Goal: Transaction & Acquisition: Book appointment/travel/reservation

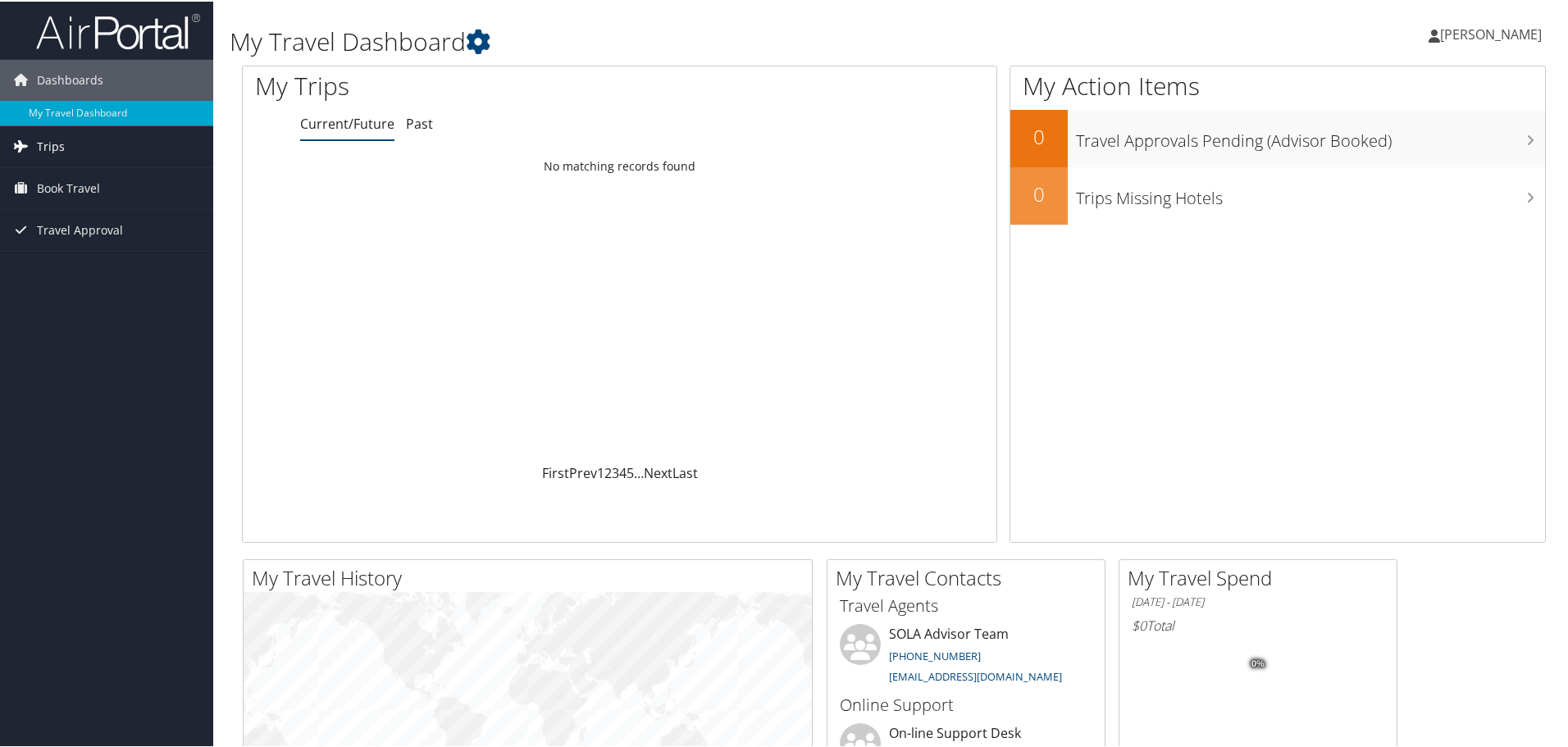
click at [47, 153] on span "Trips" at bounding box center [50, 145] width 28 height 41
click at [63, 259] on span "Book Travel" at bounding box center [68, 261] width 63 height 41
click at [71, 263] on span "Book Travel" at bounding box center [68, 261] width 63 height 41
click at [69, 259] on span "Book Travel" at bounding box center [68, 261] width 63 height 41
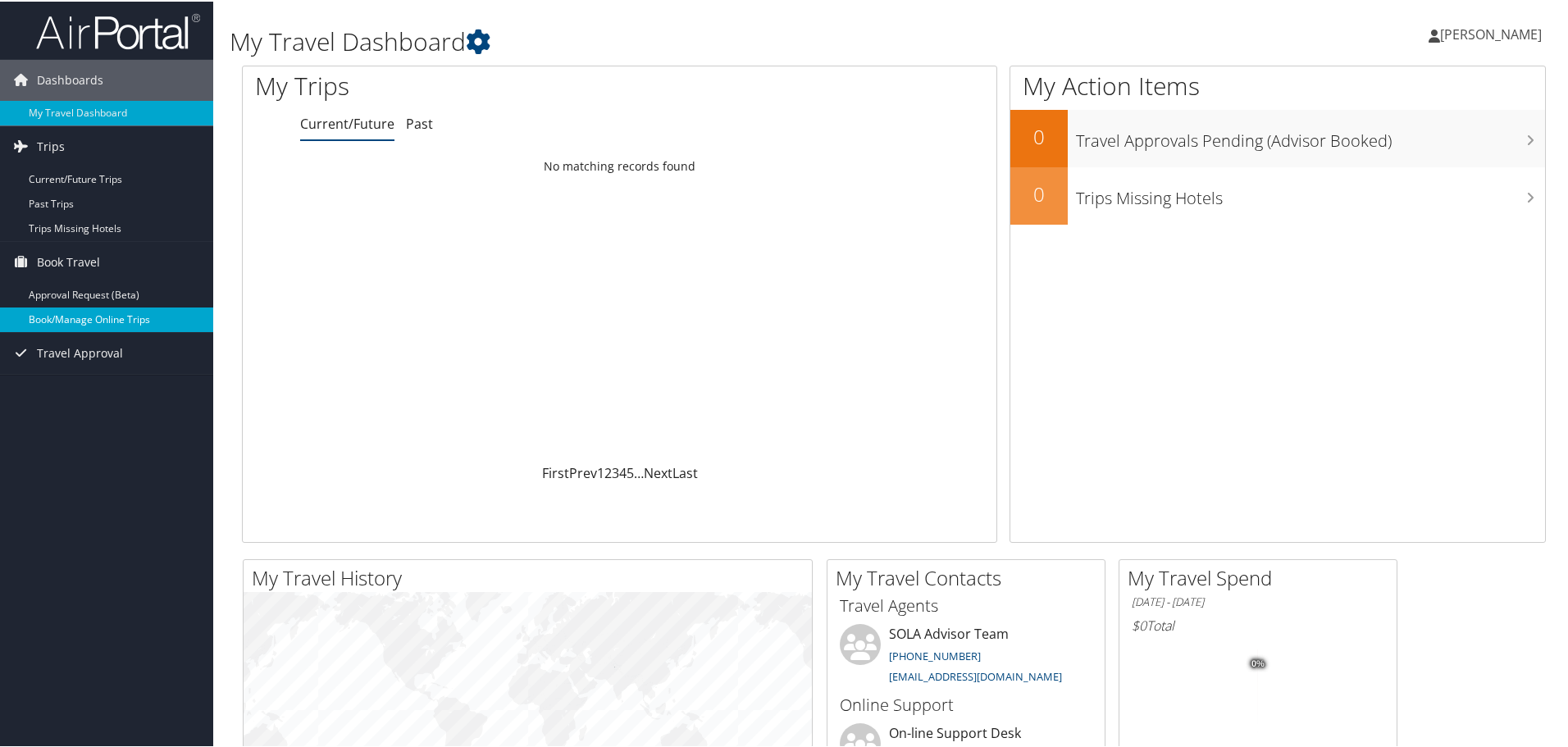
click at [61, 310] on link "Book/Manage Online Trips" at bounding box center [106, 318] width 213 height 25
